Goal: Task Accomplishment & Management: Use online tool/utility

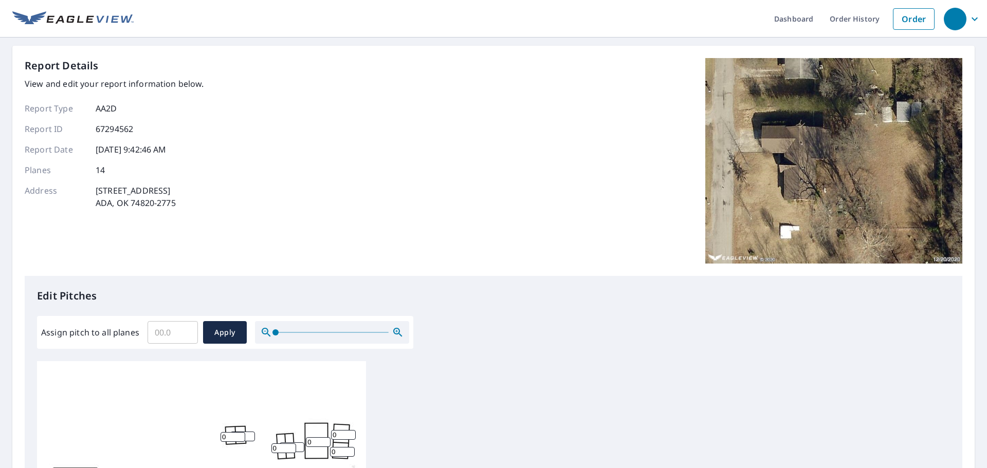
scroll to position [325, 0]
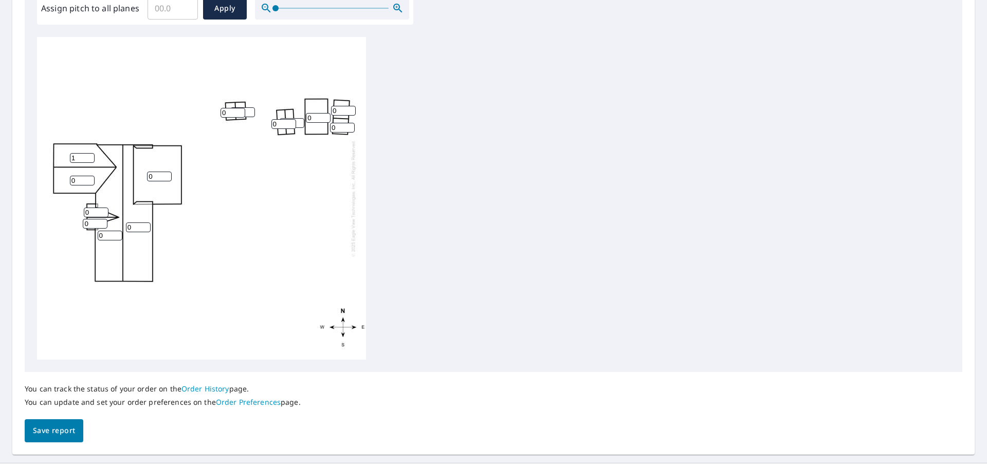
click at [87, 155] on input "1" at bounding box center [82, 158] width 25 height 10
click at [72, 153] on div "0 0 0 0 1 0 0 0 0 0 0 0 0 0" at bounding box center [201, 198] width 329 height 323
drag, startPoint x: 76, startPoint y: 155, endPoint x: 58, endPoint y: 159, distance: 17.9
click at [58, 158] on div "0 0 0 0 1 0 0 0 0 0 0 0 0 0" at bounding box center [201, 198] width 329 height 323
type input "4"
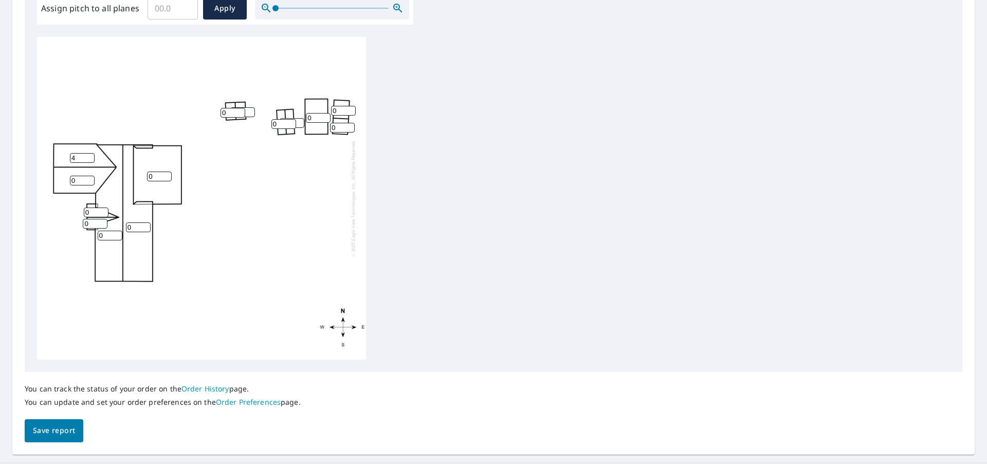
click at [69, 183] on div "0 0 0 0 4 0 0 0 0 0 0 0 0 0" at bounding box center [201, 198] width 329 height 323
click at [64, 182] on div "0 0 0 0 4 0 0 0 0 0 0 0 0 0" at bounding box center [201, 198] width 329 height 323
type input "4"
drag, startPoint x: 104, startPoint y: 233, endPoint x: 95, endPoint y: 235, distance: 9.8
click at [95, 235] on div "0 0 0 4 4 0 0 0 0 0 0 0 0 0" at bounding box center [201, 198] width 329 height 323
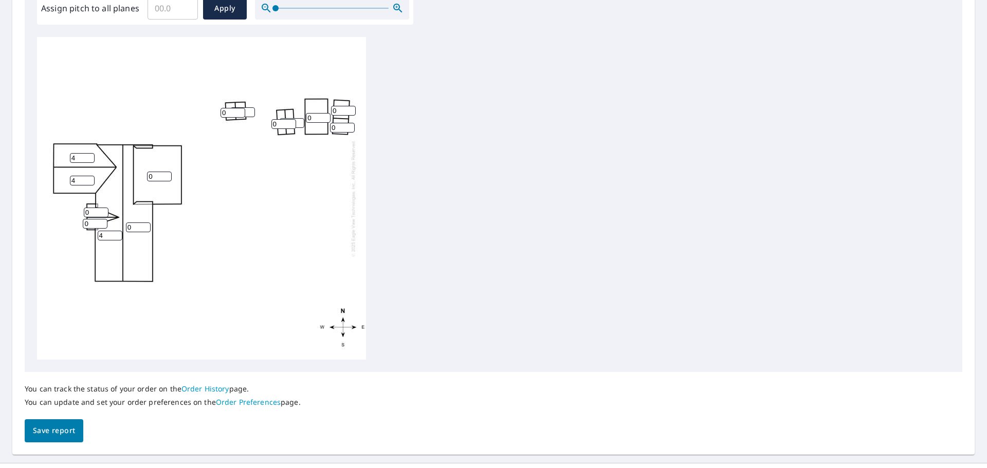
type input "4"
drag, startPoint x: 138, startPoint y: 226, endPoint x: 117, endPoint y: 226, distance: 20.6
click at [117, 226] on div "0 4 0 4 4 0 0 0 0 0 0 0 0 0" at bounding box center [201, 198] width 329 height 323
type input "4"
click at [95, 211] on input "0" at bounding box center [96, 213] width 25 height 10
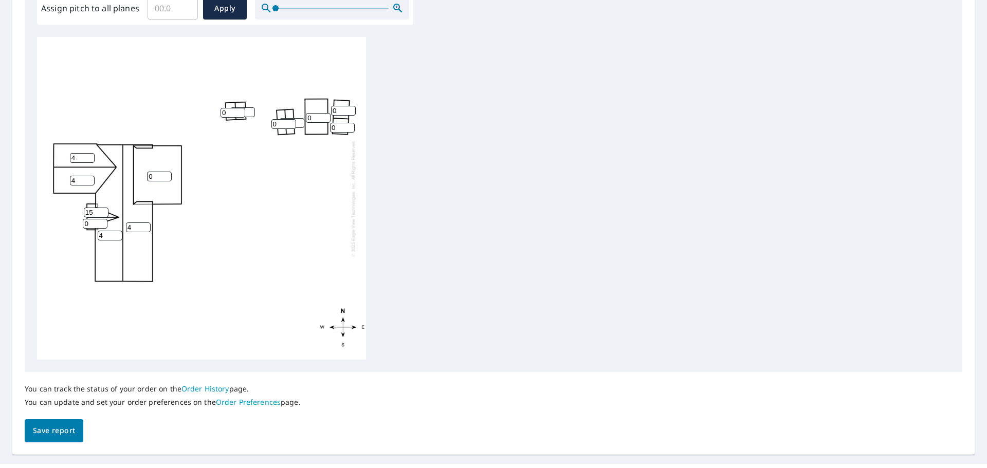
type input "15"
click at [90, 219] on input "0" at bounding box center [95, 224] width 25 height 10
type input "15"
click at [157, 176] on input "0" at bounding box center [159, 177] width 25 height 10
drag, startPoint x: 159, startPoint y: 177, endPoint x: 121, endPoint y: 177, distance: 38.1
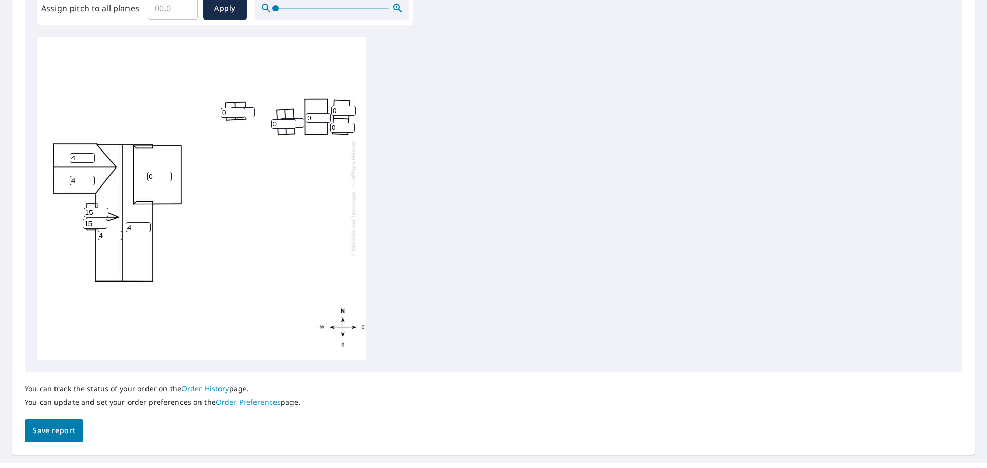
click at [127, 177] on div "4 4 0 4 4 0 0 0 15 15 0 0 0 0" at bounding box center [201, 198] width 329 height 323
type input "2"
click at [227, 213] on div "4 4 2 4 4 0 0 0 15 15 0 0 0 0" at bounding box center [201, 198] width 329 height 323
click at [52, 283] on span "Save report" at bounding box center [54, 431] width 42 height 13
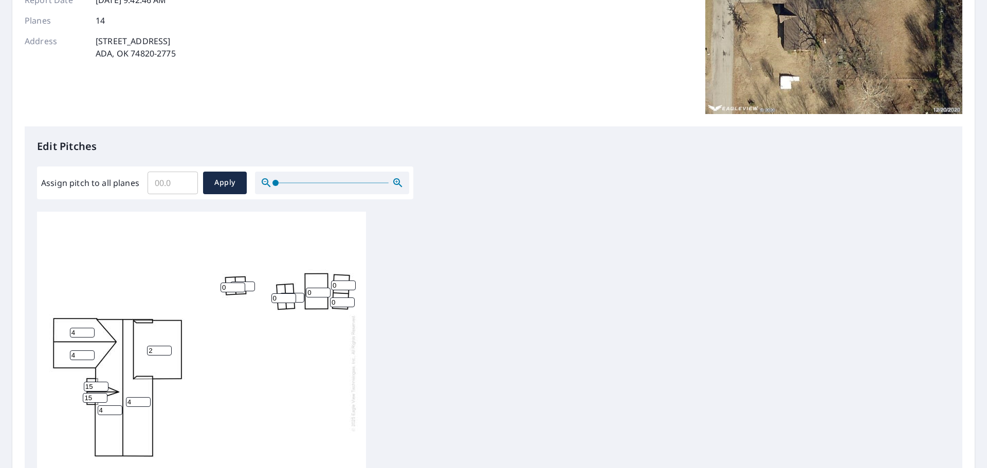
scroll to position [0, 0]
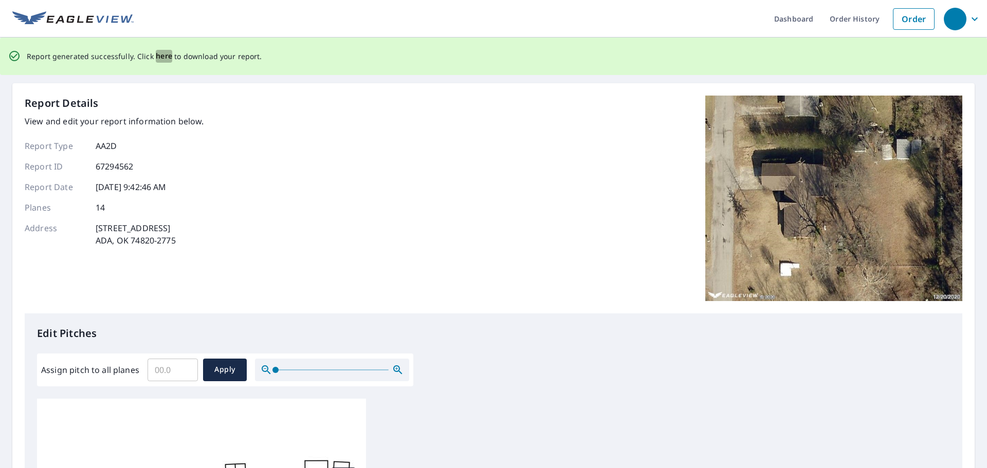
click at [164, 59] on span "here" at bounding box center [164, 56] width 17 height 13
click at [161, 57] on span "here" at bounding box center [164, 56] width 17 height 13
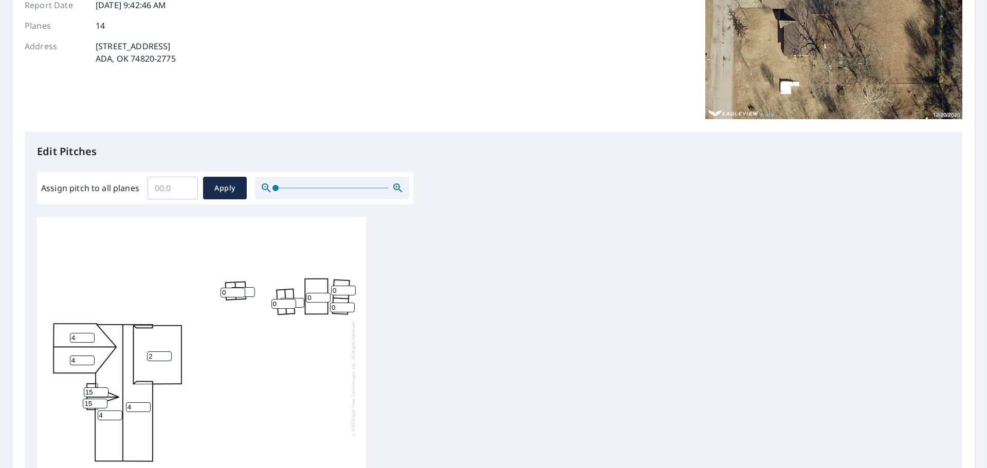
scroll to position [154, 0]
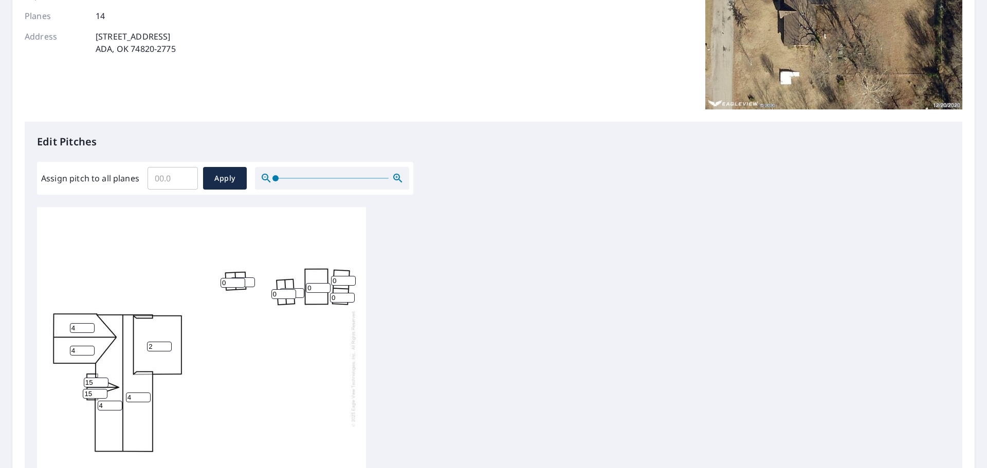
drag, startPoint x: 223, startPoint y: 268, endPoint x: 248, endPoint y: 293, distance: 35.3
click at [248, 293] on div "4 4 2 4 4 0 0 0 15 15 0 0 0 0" at bounding box center [201, 368] width 329 height 323
drag, startPoint x: 241, startPoint y: 272, endPoint x: 210, endPoint y: 232, distance: 49.9
click at [210, 232] on div "4 4 2 4 4 0 0 0 15 15 0 0 0 0" at bounding box center [201, 368] width 329 height 323
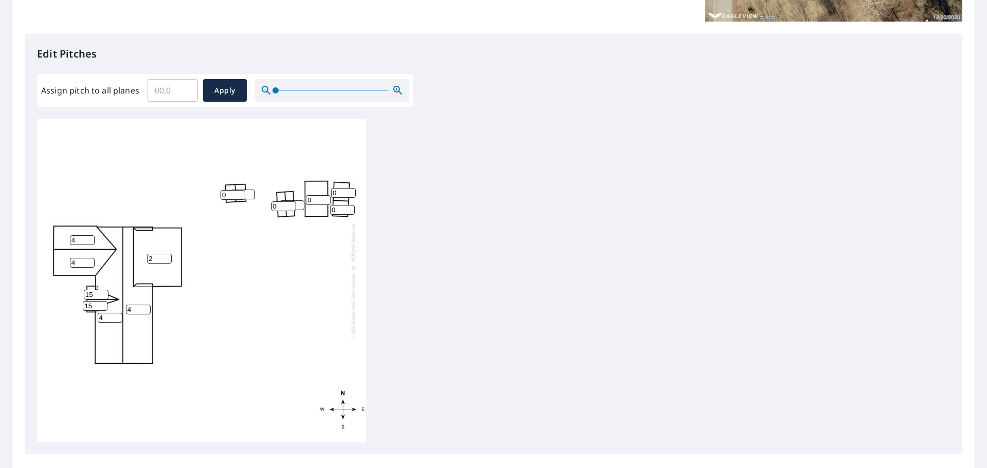
scroll to position [0, 0]
